Goal: Information Seeking & Learning: Compare options

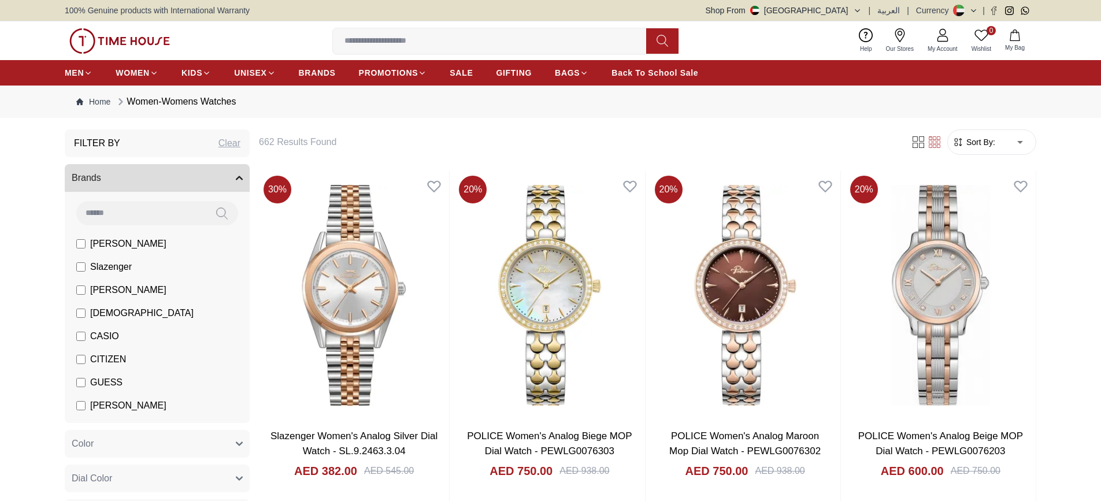
scroll to position [87, 0]
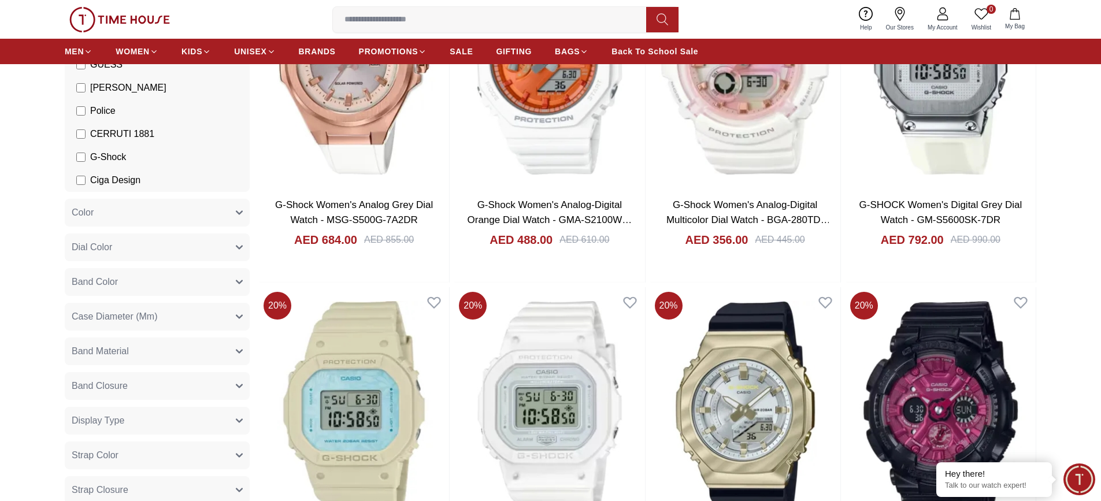
scroll to position [116, 0]
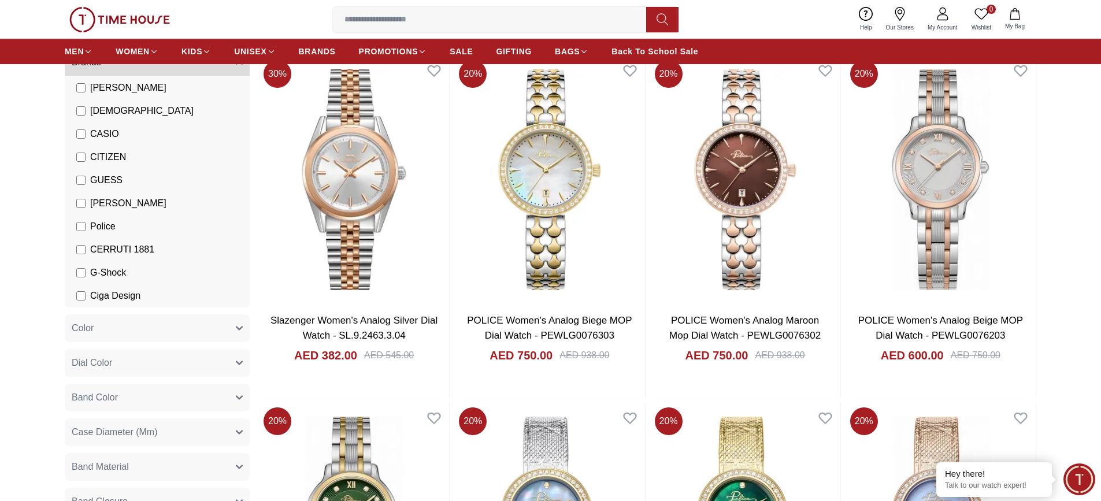
click at [231, 394] on button "Band Color" at bounding box center [157, 398] width 185 height 28
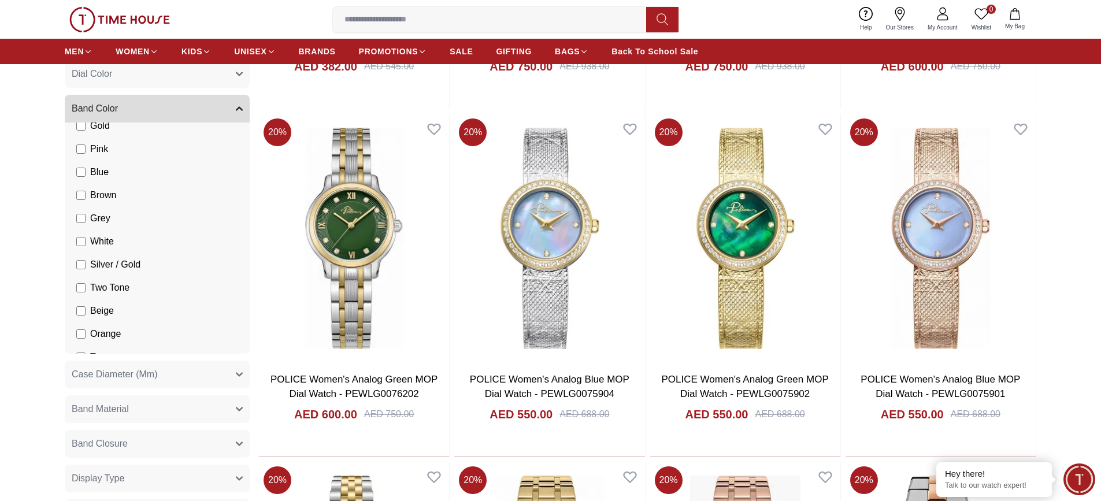
scroll to position [214, 0]
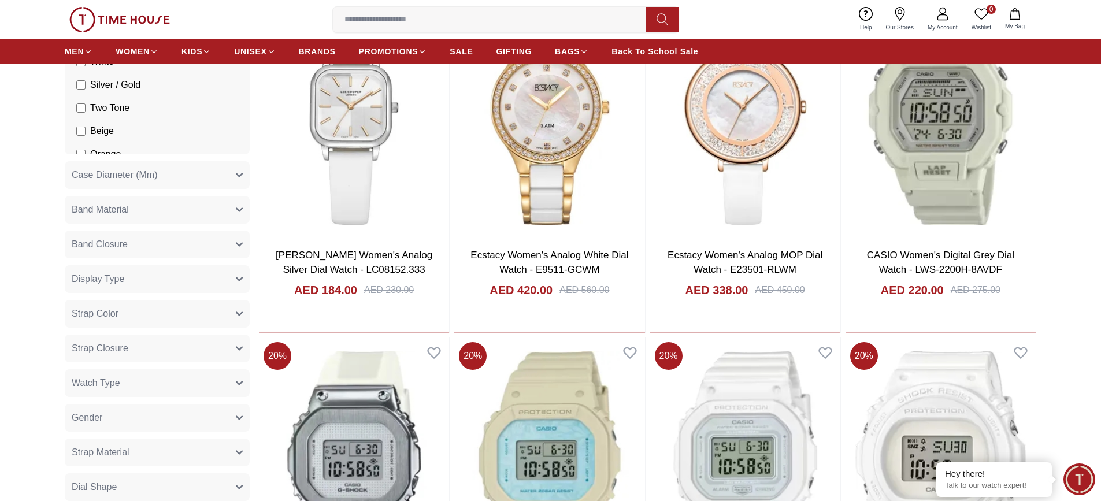
scroll to position [549, 0]
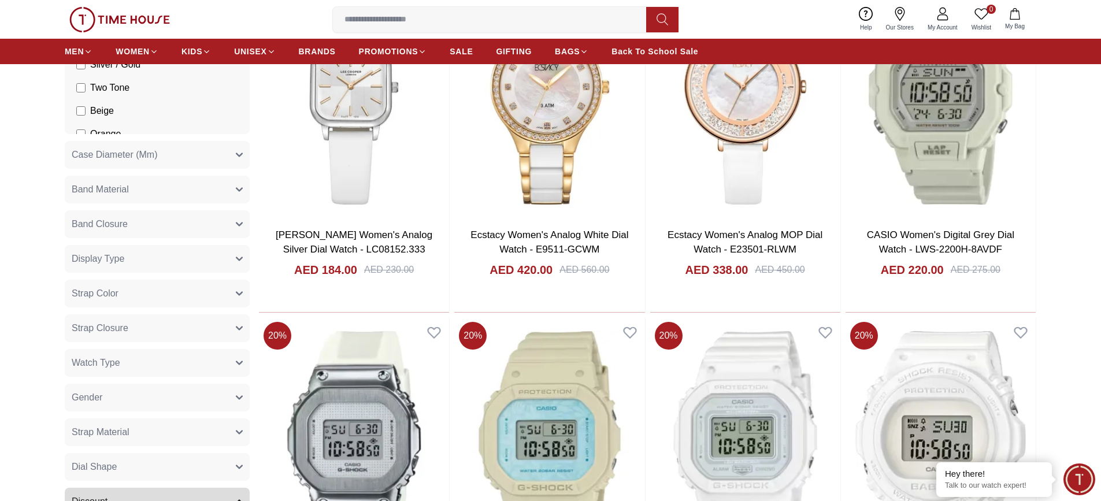
click at [202, 187] on button "Band Material" at bounding box center [157, 190] width 185 height 28
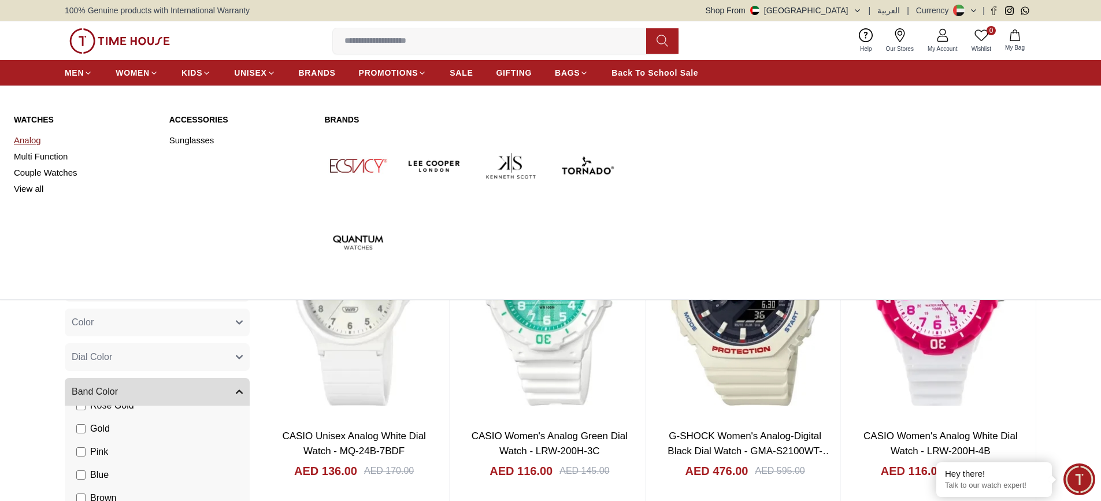
click at [37, 135] on link "Analog" at bounding box center [85, 140] width 142 height 16
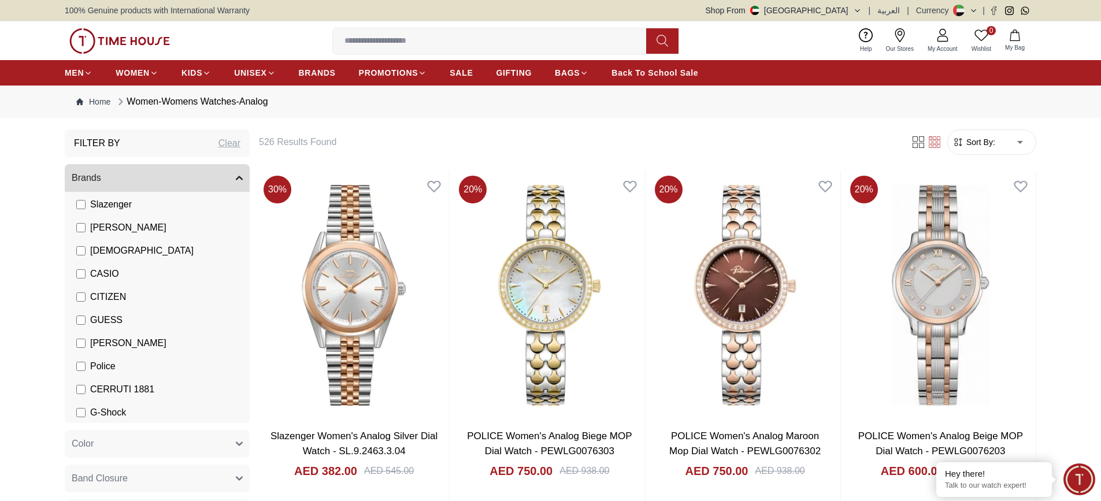
scroll to position [64, 0]
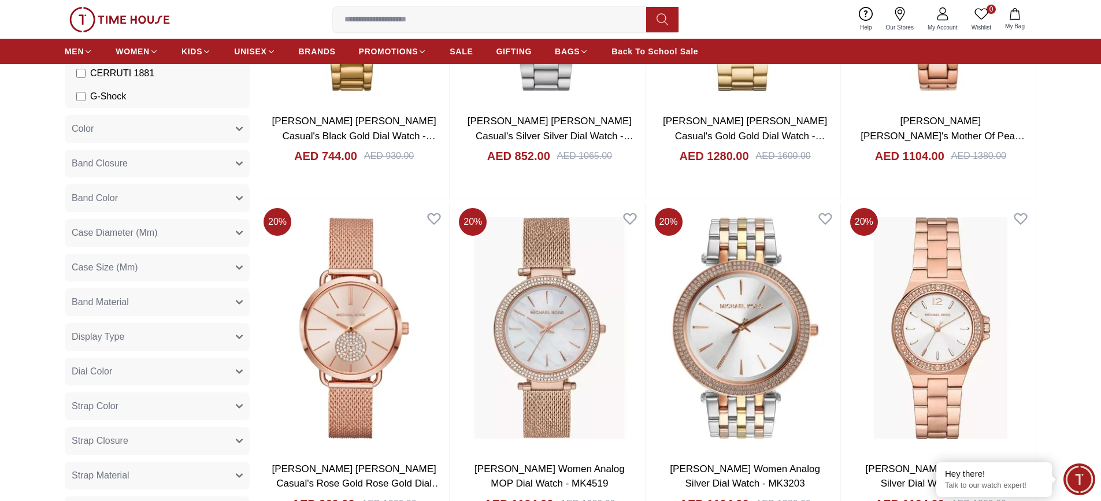
scroll to position [289, 0]
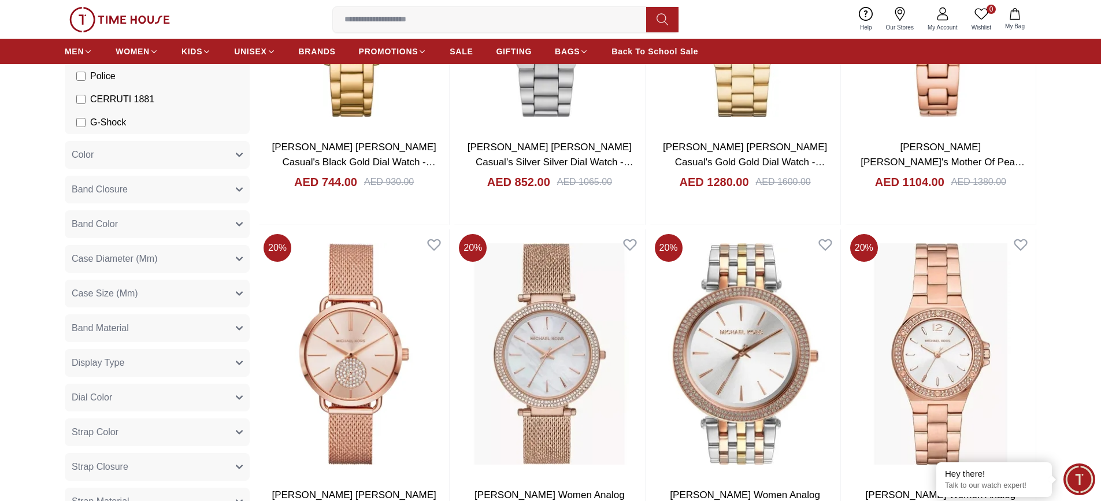
click at [208, 220] on button "Band Color" at bounding box center [157, 224] width 185 height 28
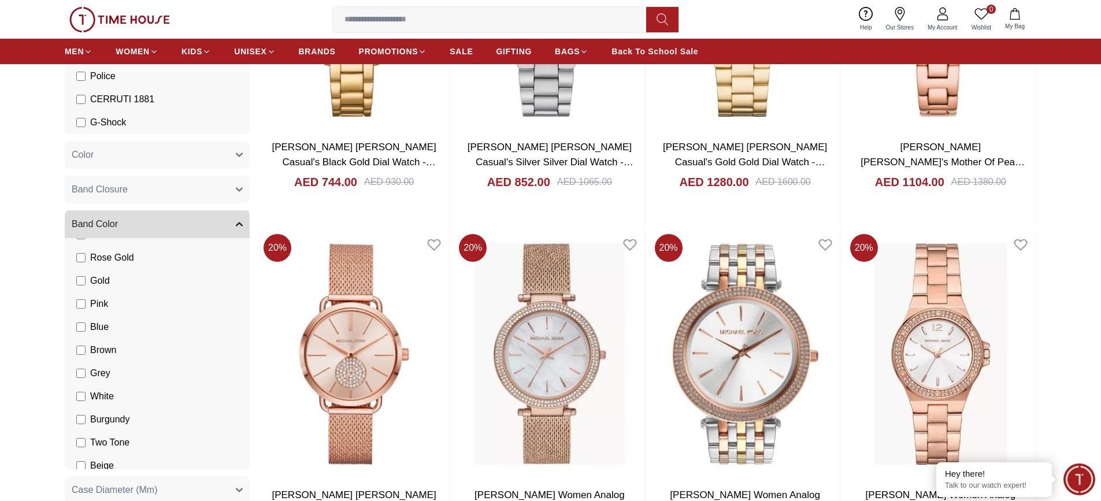
scroll to position [231, 0]
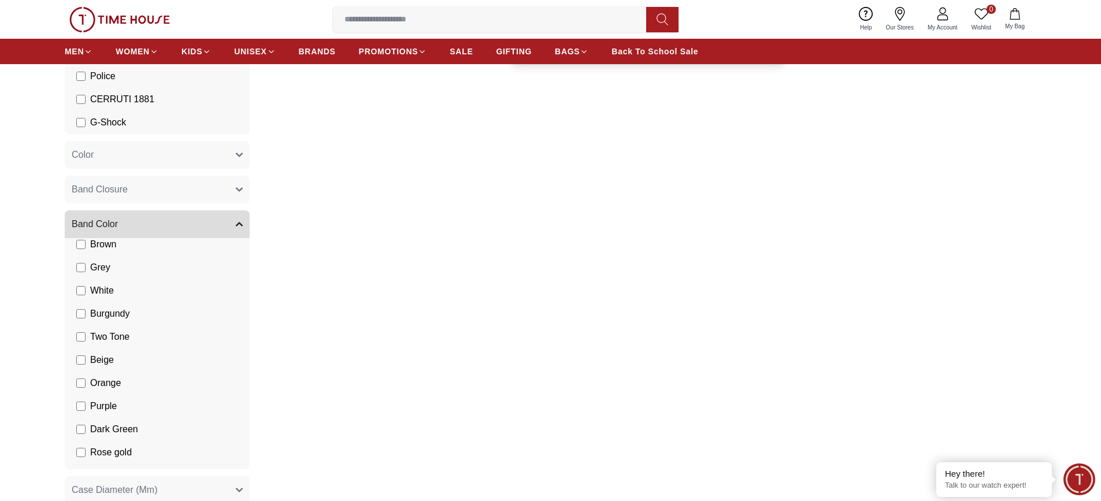
scroll to position [289, 0]
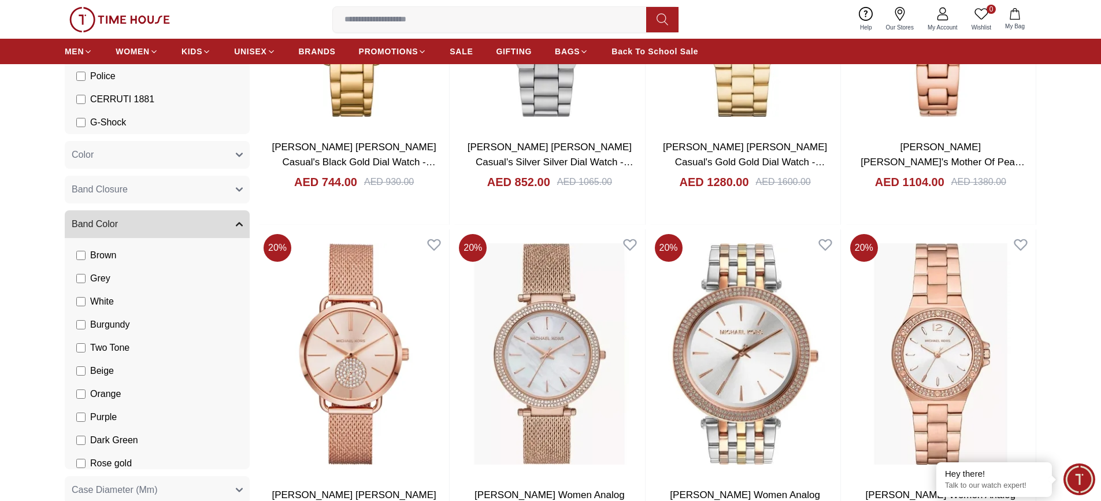
click at [228, 151] on button "Color" at bounding box center [157, 155] width 185 height 28
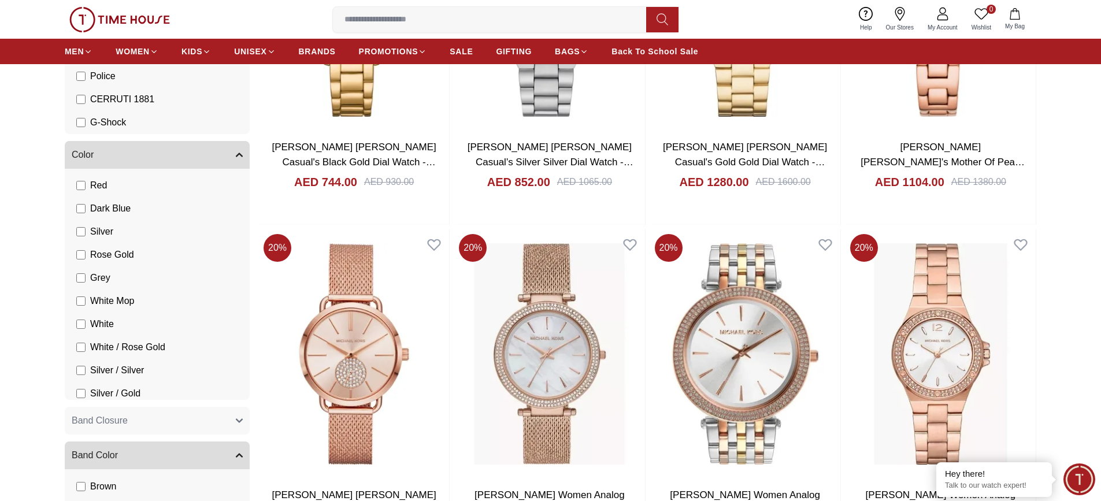
scroll to position [116, 0]
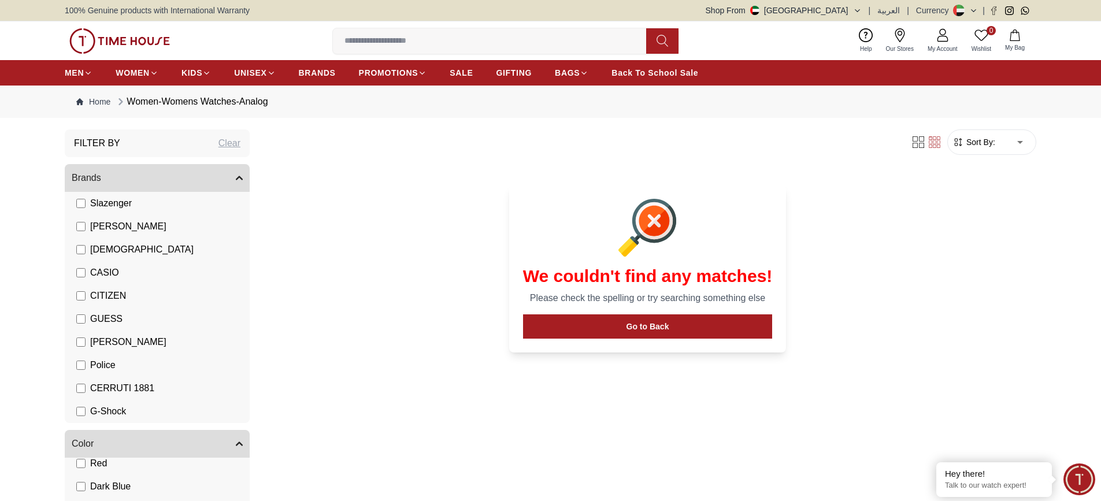
scroll to position [289, 0]
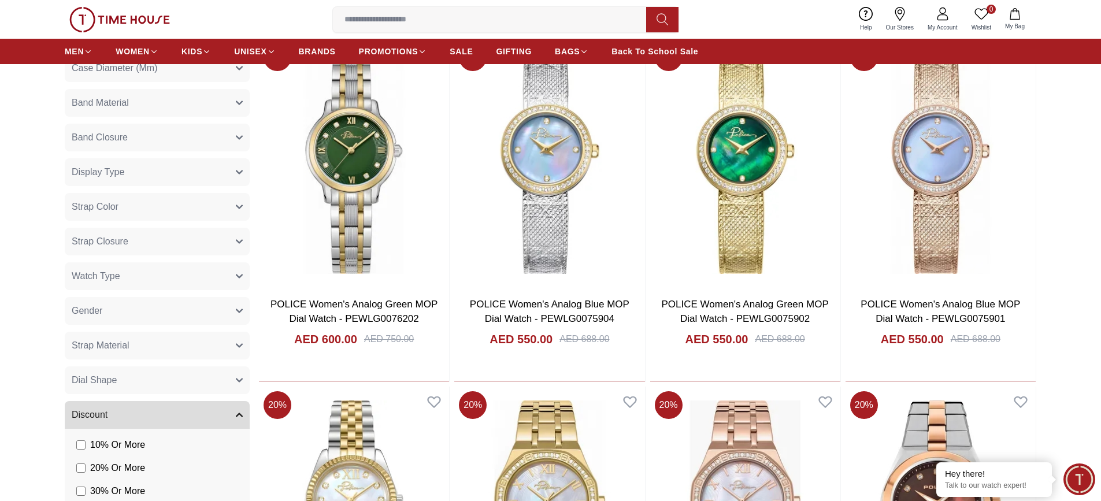
scroll to position [116, 0]
